Goal: Task Accomplishment & Management: Complete application form

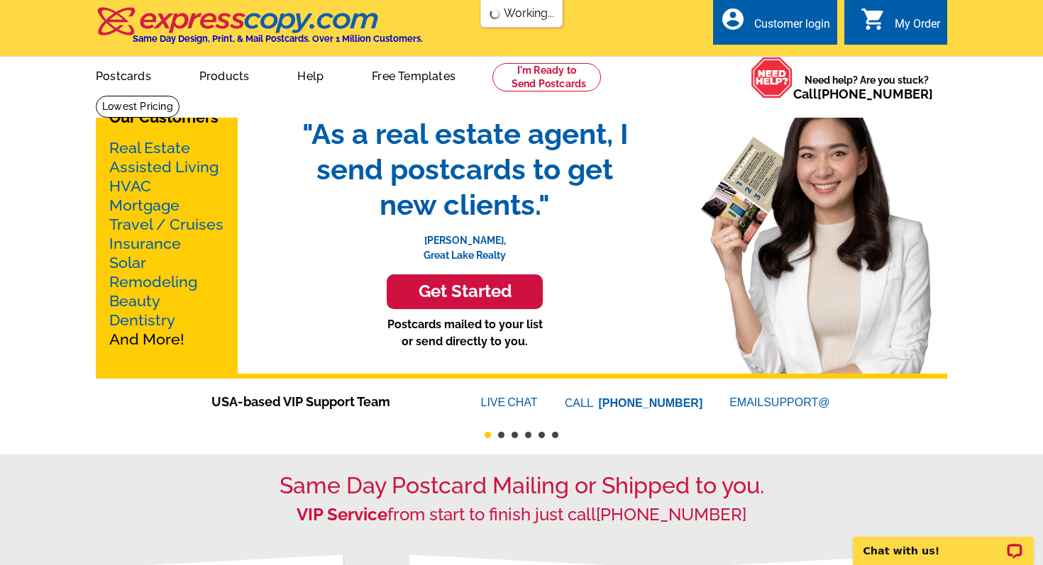
click at [806, 18] on div "Customer login" at bounding box center [792, 27] width 76 height 21
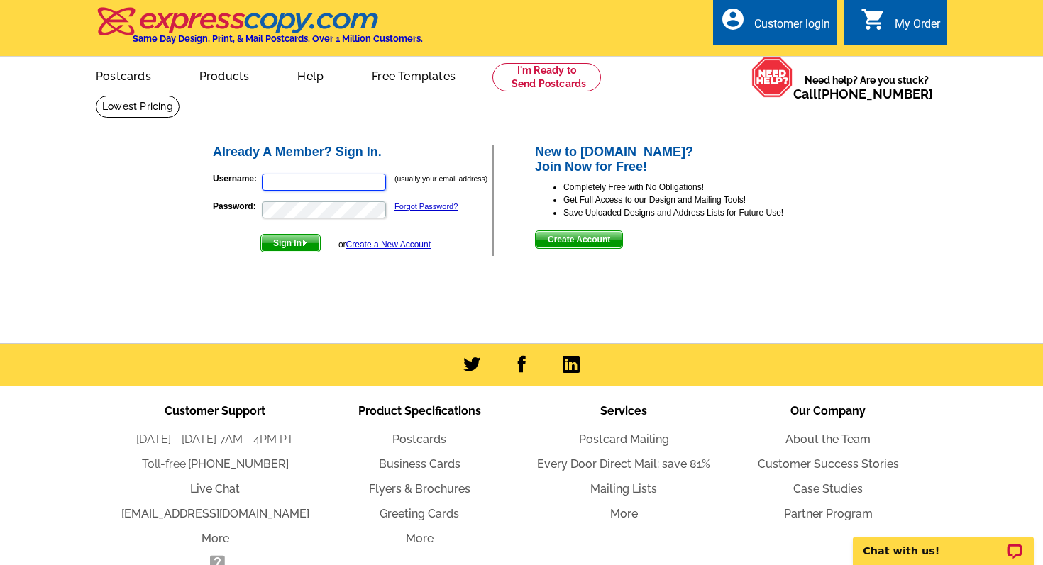
click at [310, 183] on input "Username:" at bounding box center [324, 182] width 124 height 17
type input "[PERSON_NAME][EMAIL_ADDRESS][DOMAIN_NAME]"
click at [296, 244] on span "Sign In" at bounding box center [290, 243] width 59 height 17
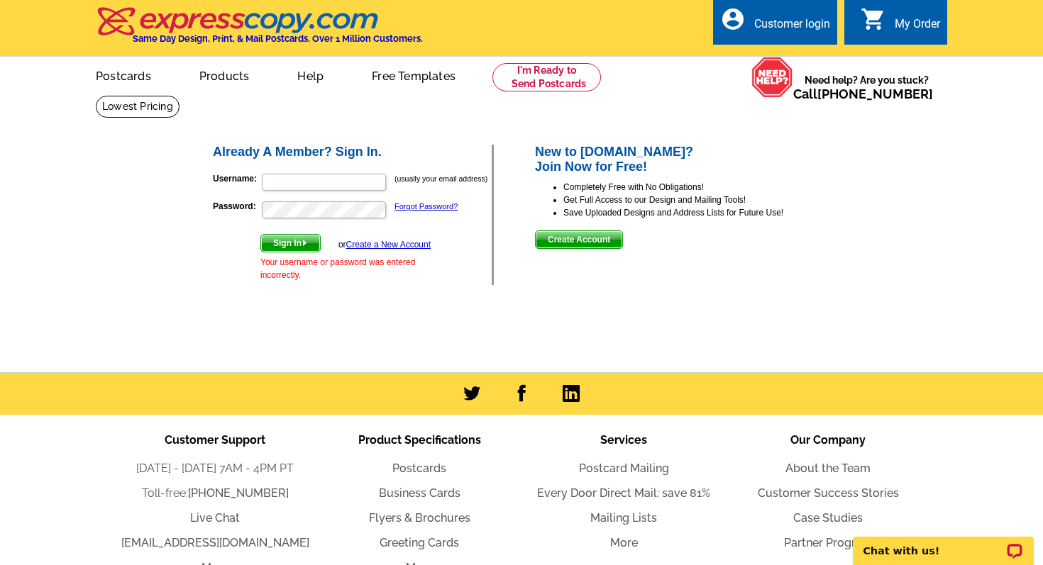
click at [391, 245] on link "Create a New Account" at bounding box center [388, 245] width 84 height 10
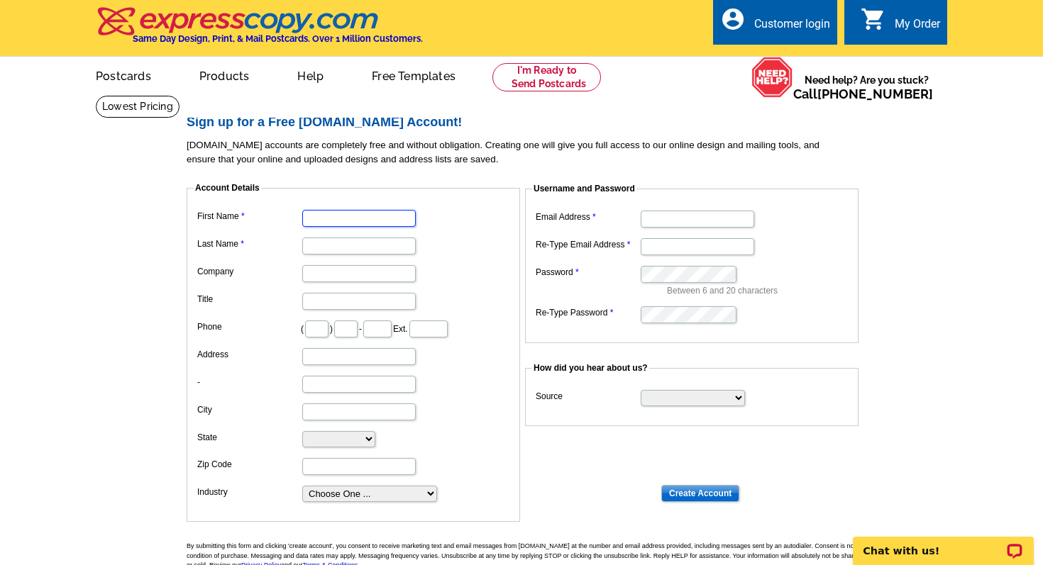
click at [380, 222] on input "First Name" at bounding box center [358, 218] width 113 height 17
type input "[PERSON_NAME]"
type input "RE/MAX Rising"
click at [682, 224] on input "Email Address" at bounding box center [696, 219] width 113 height 17
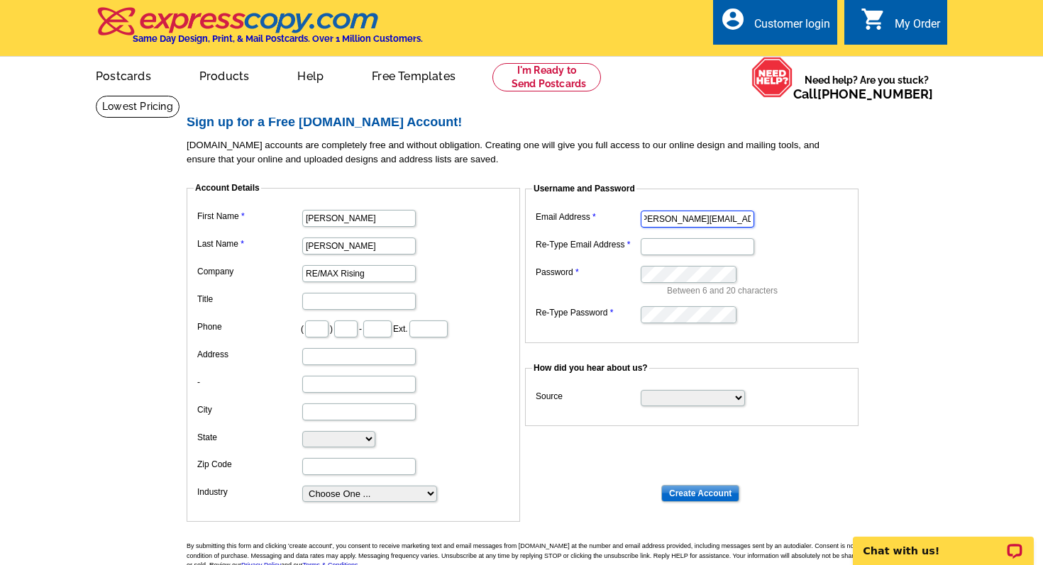
scroll to position [0, 4]
type input "[PERSON_NAME][EMAIL_ADDRESS][DOMAIN_NAME]"
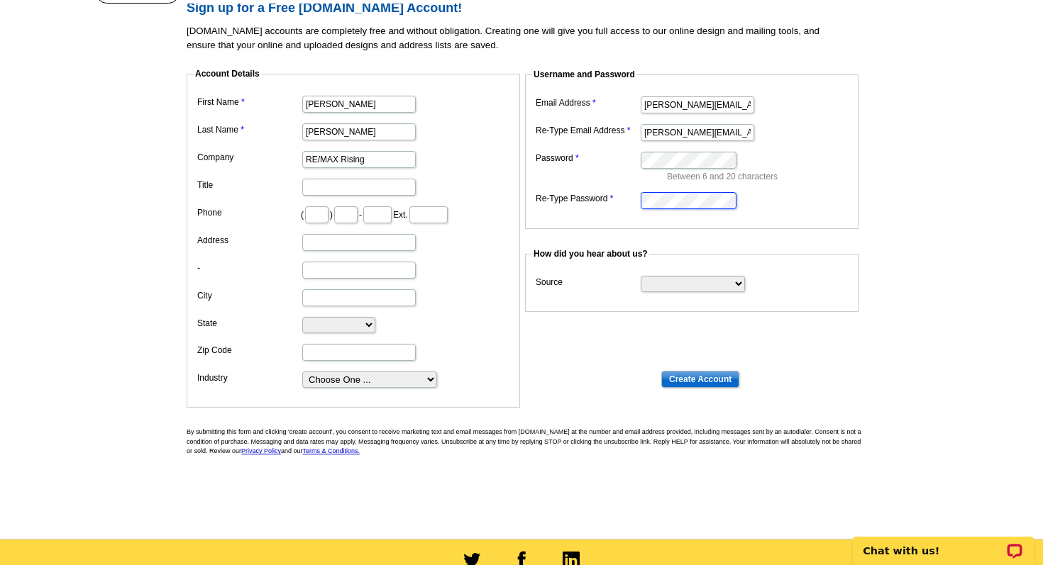
scroll to position [116, 0]
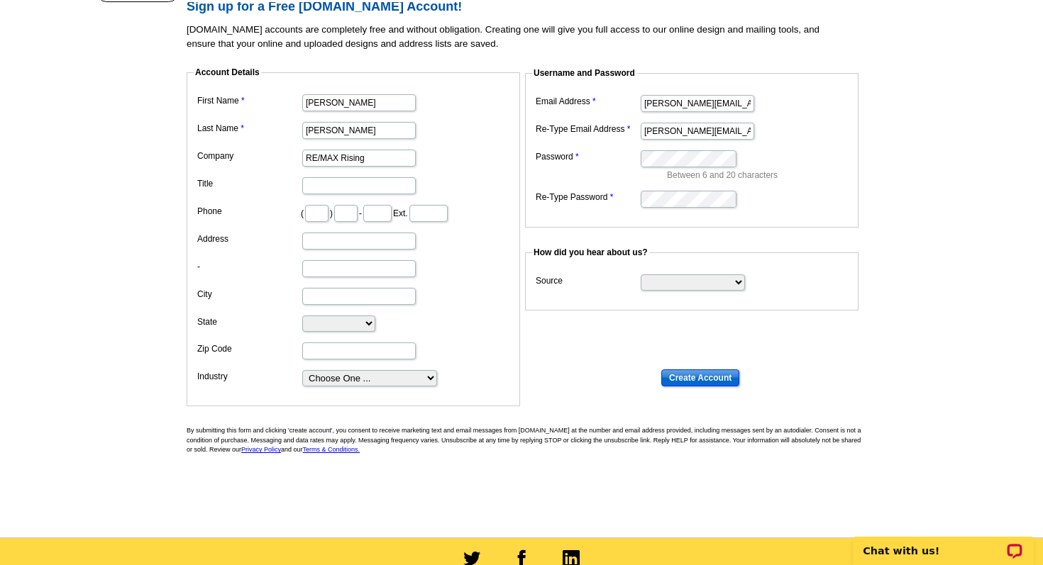
click at [673, 377] on input "Create Account" at bounding box center [700, 377] width 78 height 17
